Goal: Task Accomplishment & Management: Manage account settings

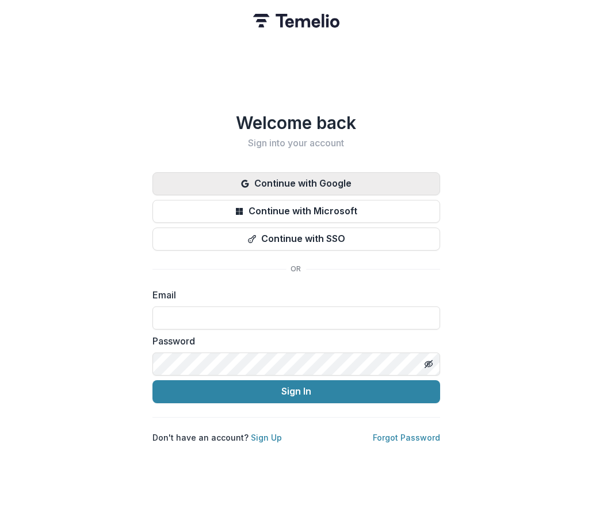
click at [303, 172] on button "Continue with Google" at bounding box center [297, 183] width 288 height 23
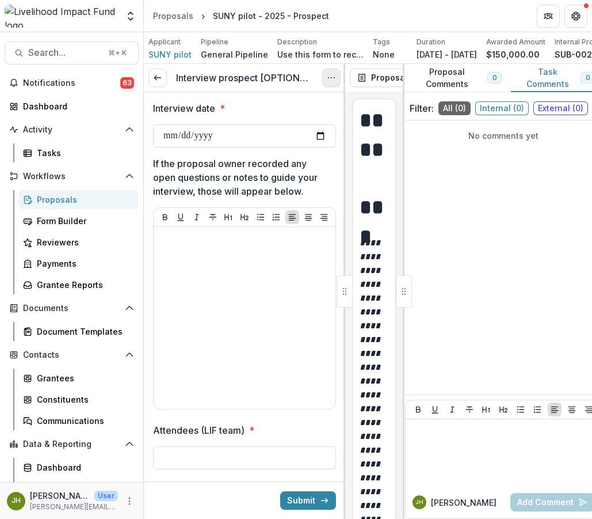
click at [334, 78] on circle "Options" at bounding box center [334, 78] width 1 height 1
click at [306, 129] on button "Cancel Task" at bounding box center [276, 128] width 123 height 19
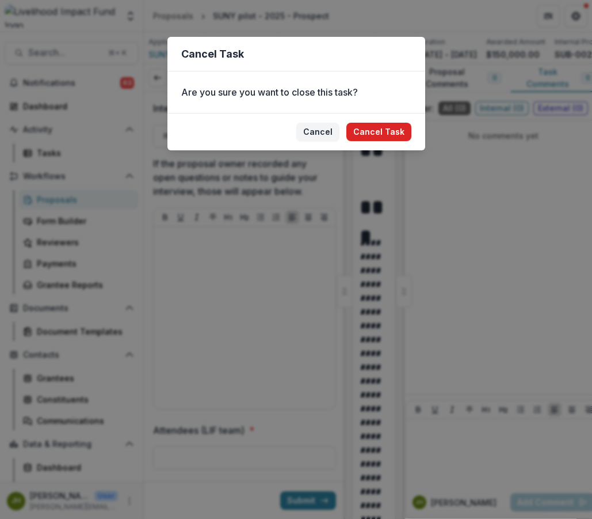
click at [397, 128] on button "Cancel Task" at bounding box center [379, 132] width 65 height 18
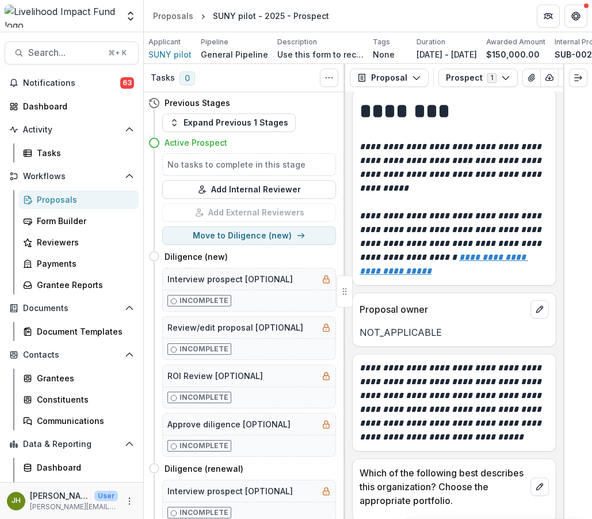
scroll to position [10, 0]
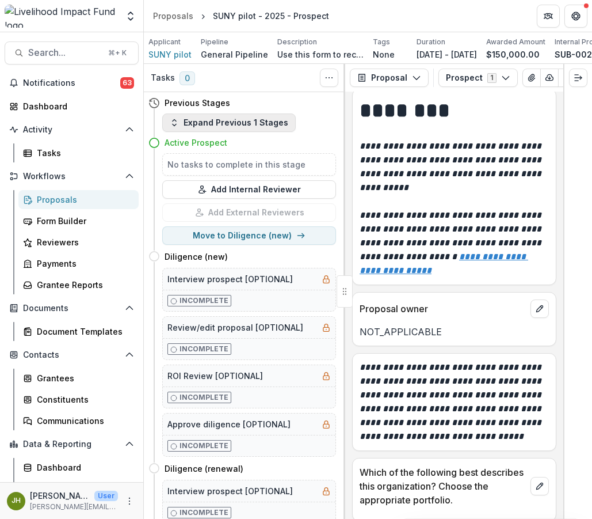
click at [227, 131] on button "Expand Previous 1 Stages" at bounding box center [229, 122] width 134 height 18
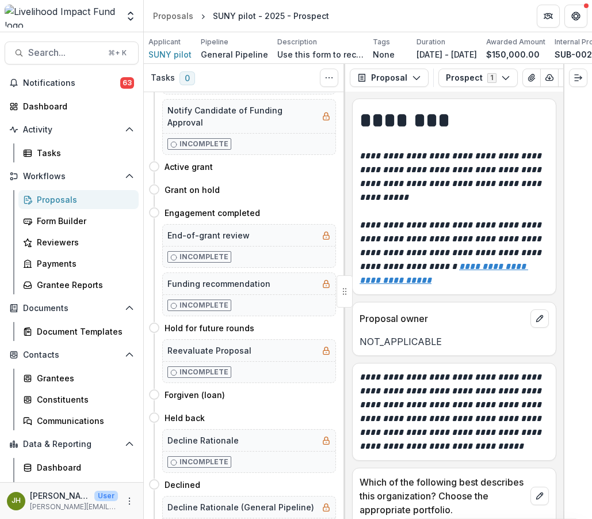
scroll to position [950, 0]
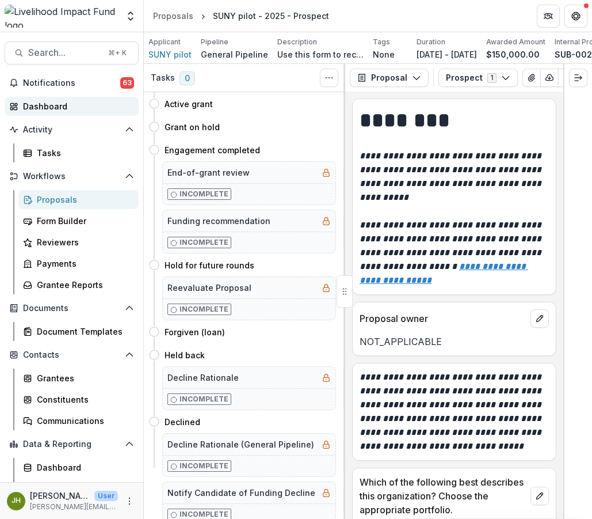
click at [73, 105] on div "Dashboard" at bounding box center [76, 106] width 107 height 12
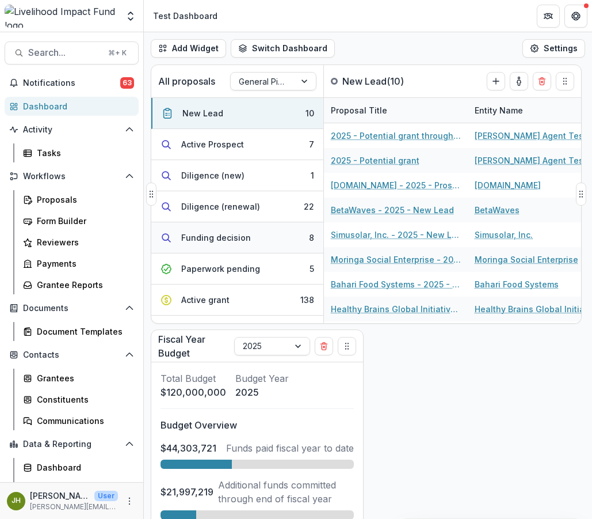
click at [217, 246] on button "Funding decision 8" at bounding box center [237, 237] width 172 height 31
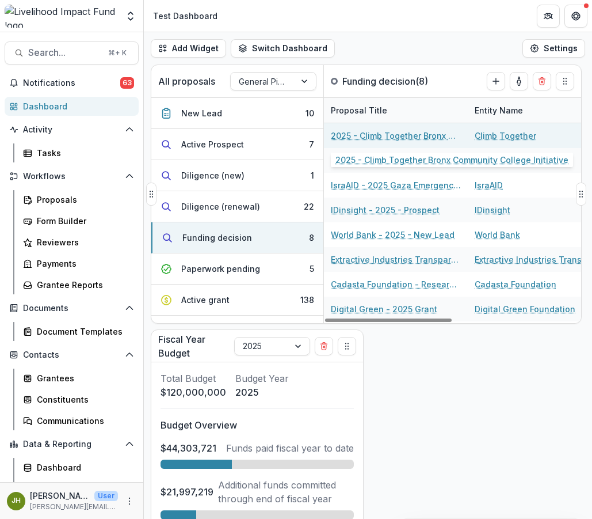
click at [362, 136] on link "2025 - Climb Together Bronx Community College Initiative" at bounding box center [396, 136] width 130 height 12
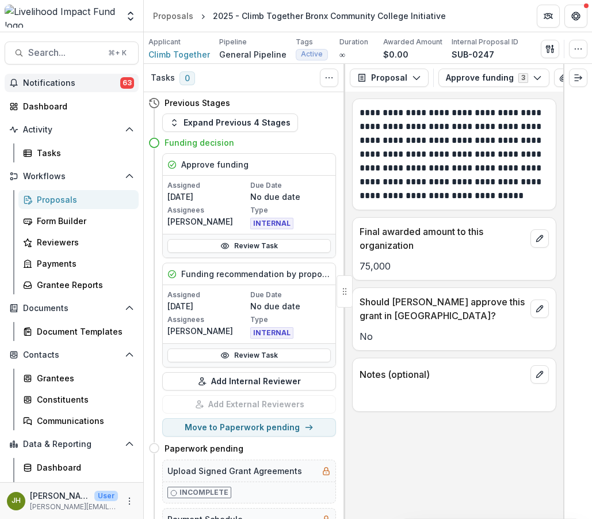
click at [59, 81] on span "Notifications" at bounding box center [71, 83] width 97 height 10
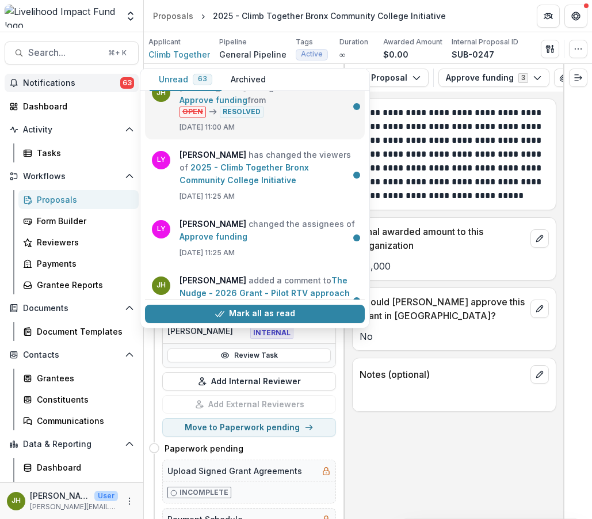
scroll to position [284, 0]
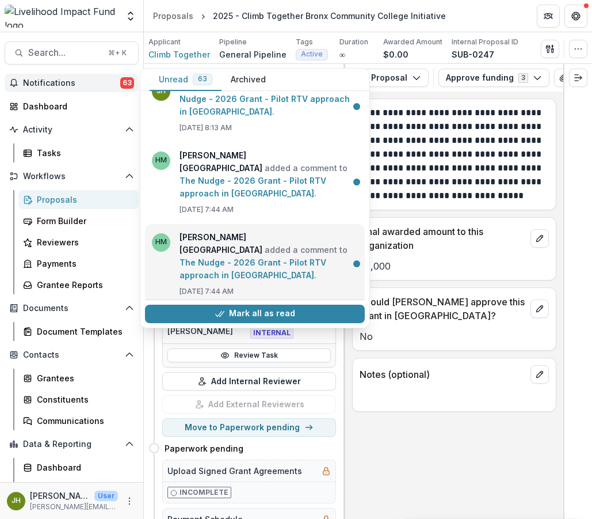
click at [262, 257] on link "The Nudge - 2026 Grant - Pilot RTV approach in India" at bounding box center [253, 268] width 147 height 22
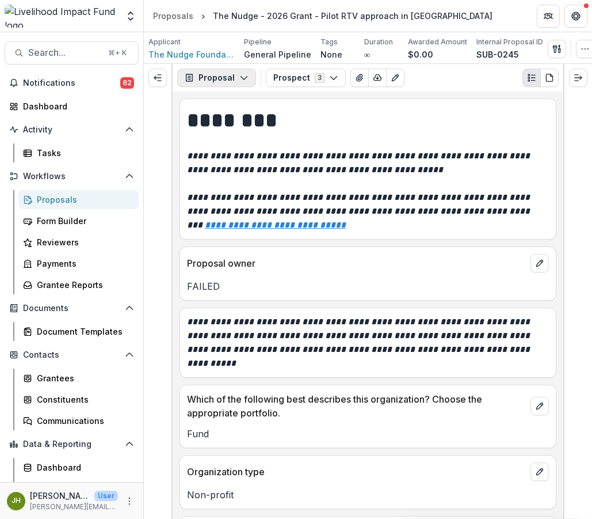
click at [245, 75] on icon "button" at bounding box center [243, 77] width 9 height 9
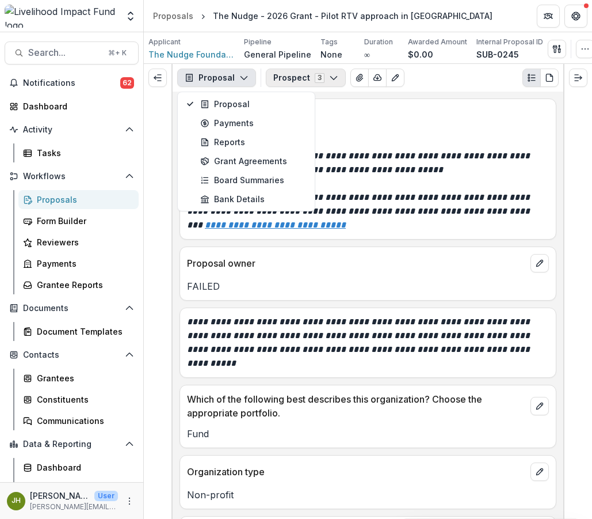
click at [280, 77] on button "Prospect 3" at bounding box center [306, 78] width 80 height 18
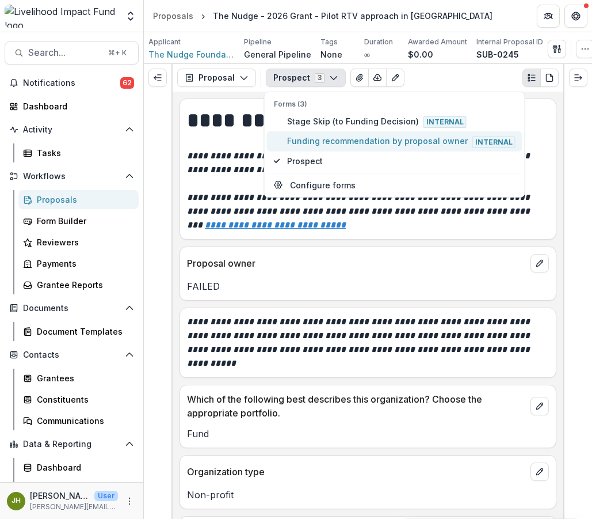
click at [318, 139] on span "Funding recommendation by proposal owner Internal" at bounding box center [401, 141] width 229 height 13
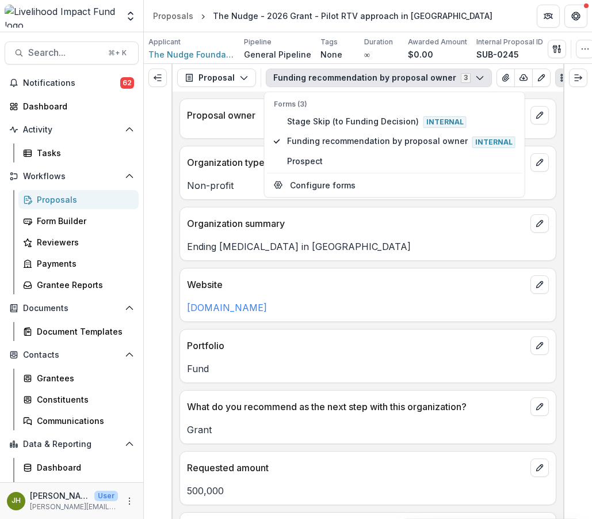
click at [382, 241] on div "Ending extreme poverty in India" at bounding box center [368, 243] width 376 height 21
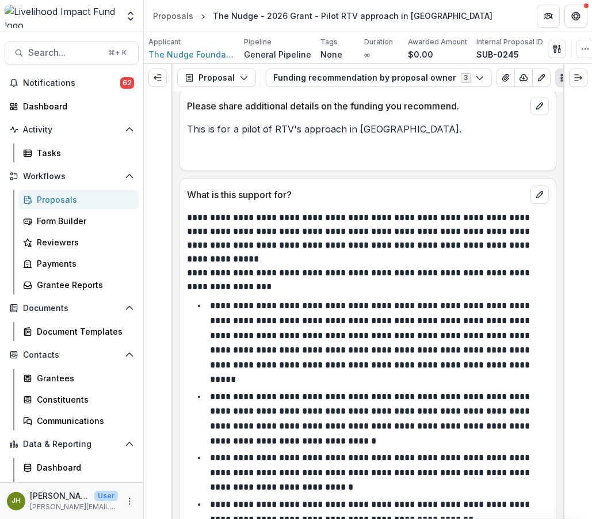
scroll to position [479, 0]
